Goal: Communication & Community: Answer question/provide support

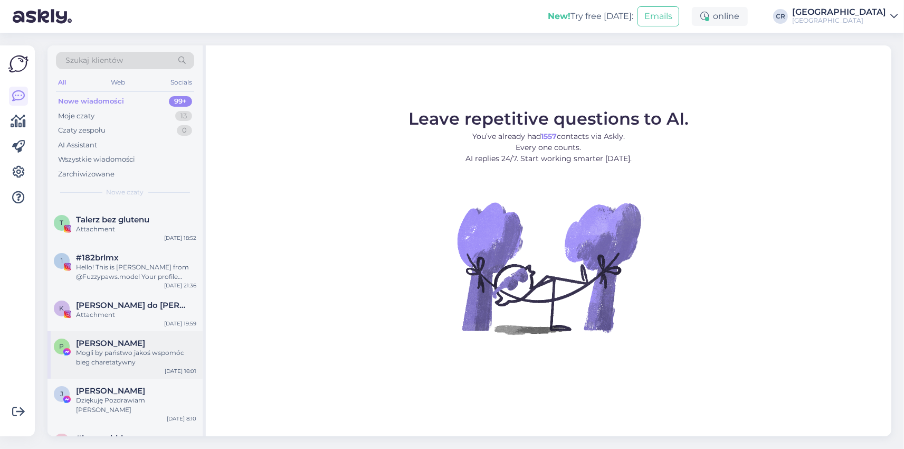
scroll to position [305, 0]
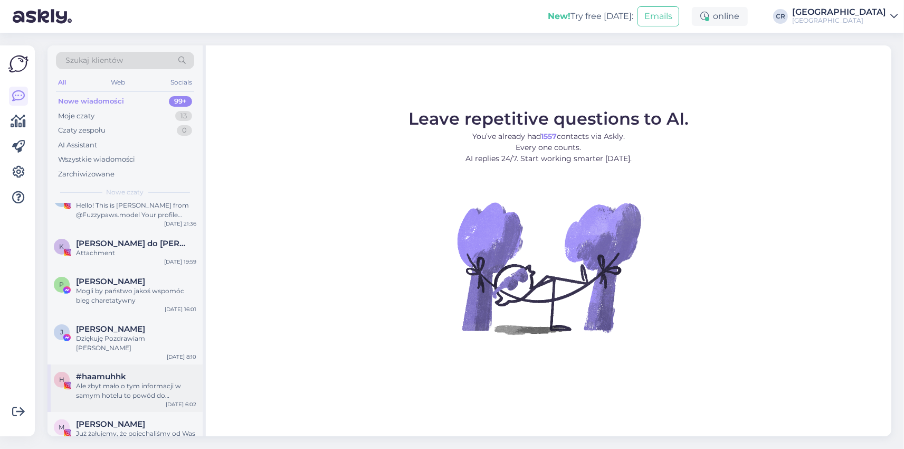
click at [150, 381] on div "Ale zbyt mało o tym informacji w samym hotelu to powód do chwalenia się 😄" at bounding box center [136, 390] width 120 height 19
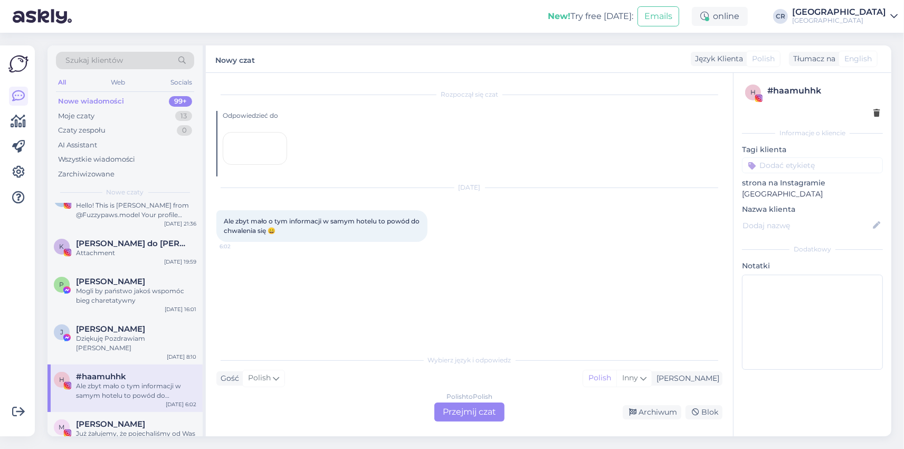
click at [257, 165] on div at bounding box center [255, 148] width 64 height 33
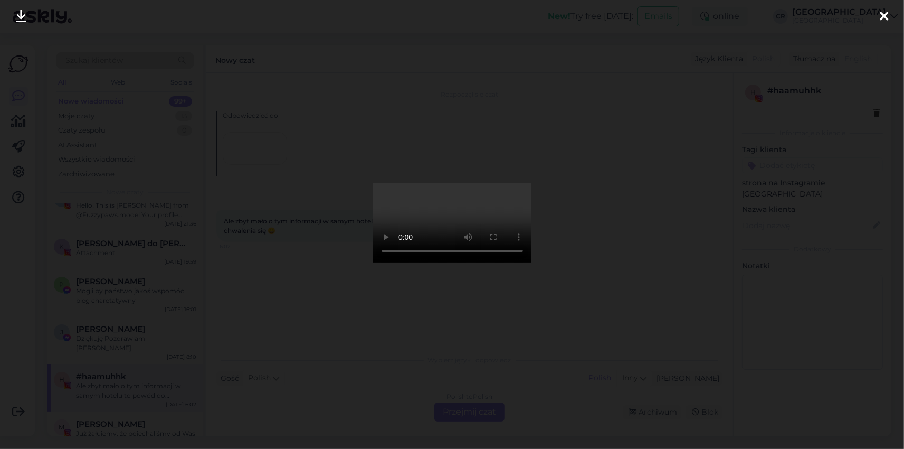
click at [884, 21] on icon at bounding box center [884, 17] width 8 height 14
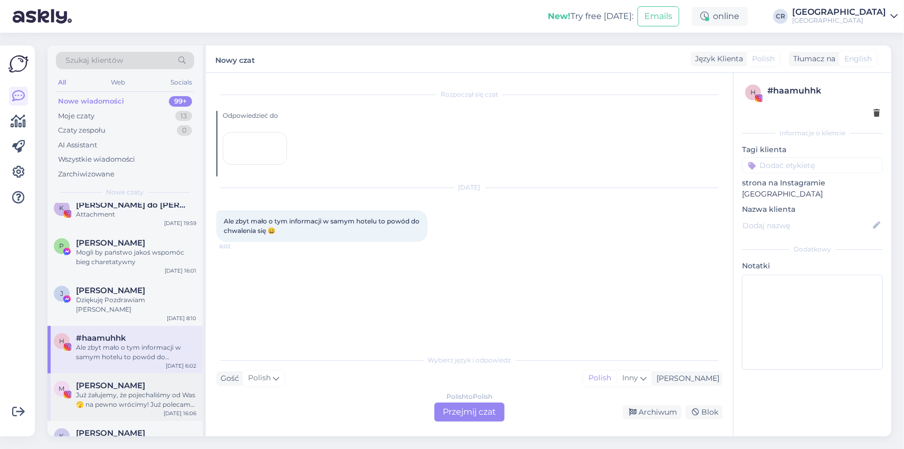
scroll to position [366, 0]
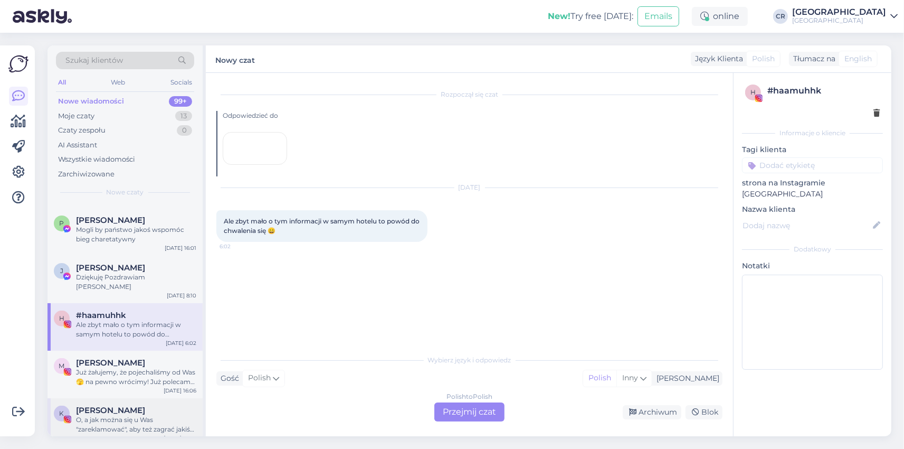
click at [103, 405] on span "[PERSON_NAME]" at bounding box center [110, 410] width 69 height 10
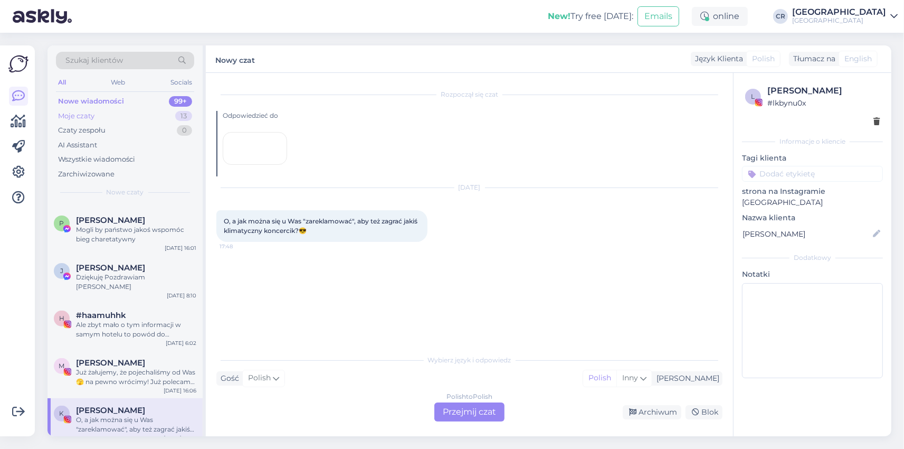
click at [102, 111] on div "Moje czaty 13" at bounding box center [125, 116] width 138 height 15
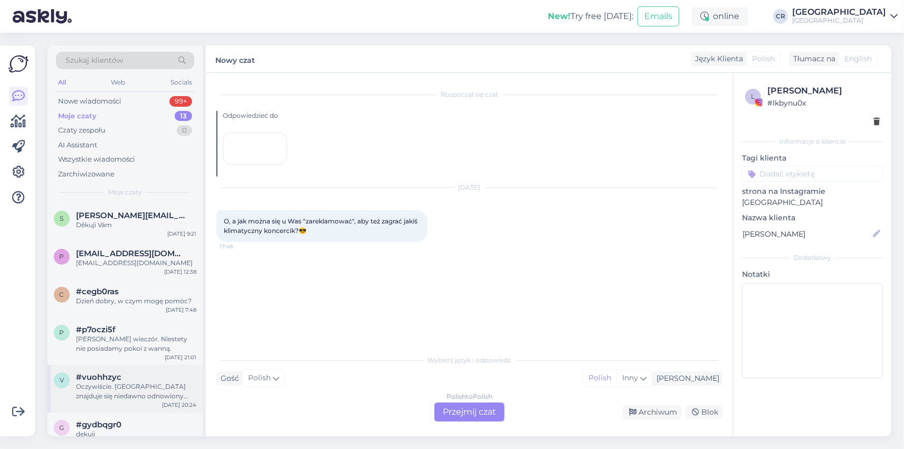
click at [168, 396] on div "Oczywiście. Niedaleko Hotelu znajduje się niedawno odnowiony Park Czerniawski, …" at bounding box center [136, 391] width 120 height 19
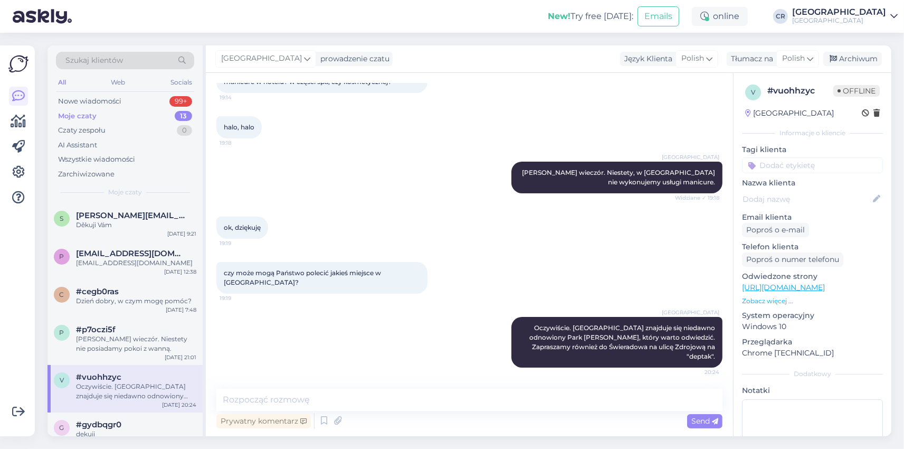
click at [142, 87] on div "All Web Socials" at bounding box center [125, 83] width 138 height 16
click at [139, 94] on div "Nowe wiadomości 99+" at bounding box center [125, 101] width 138 height 15
